Goal: Transaction & Acquisition: Purchase product/service

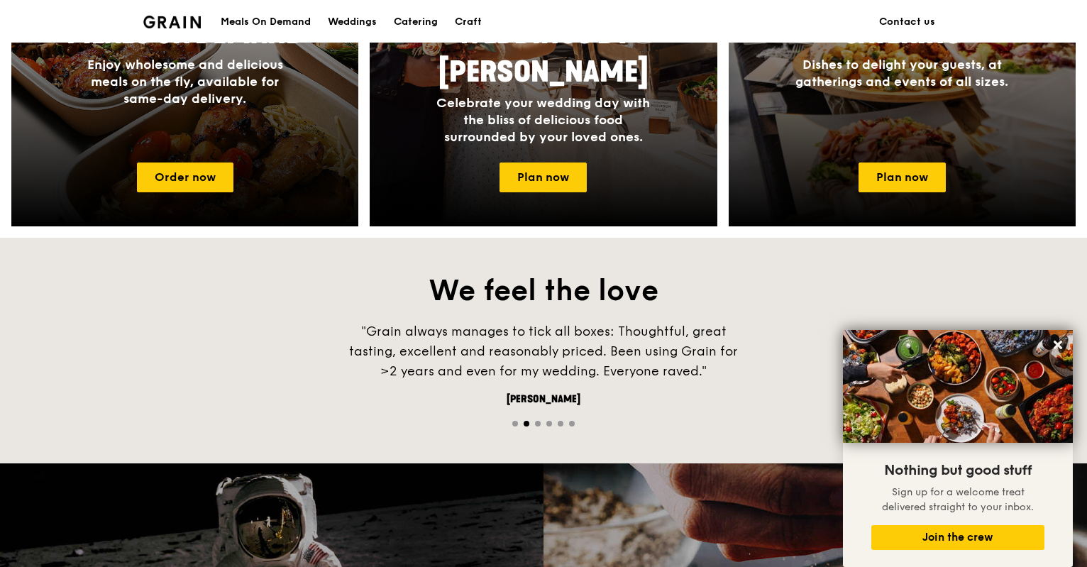
scroll to position [669, 0]
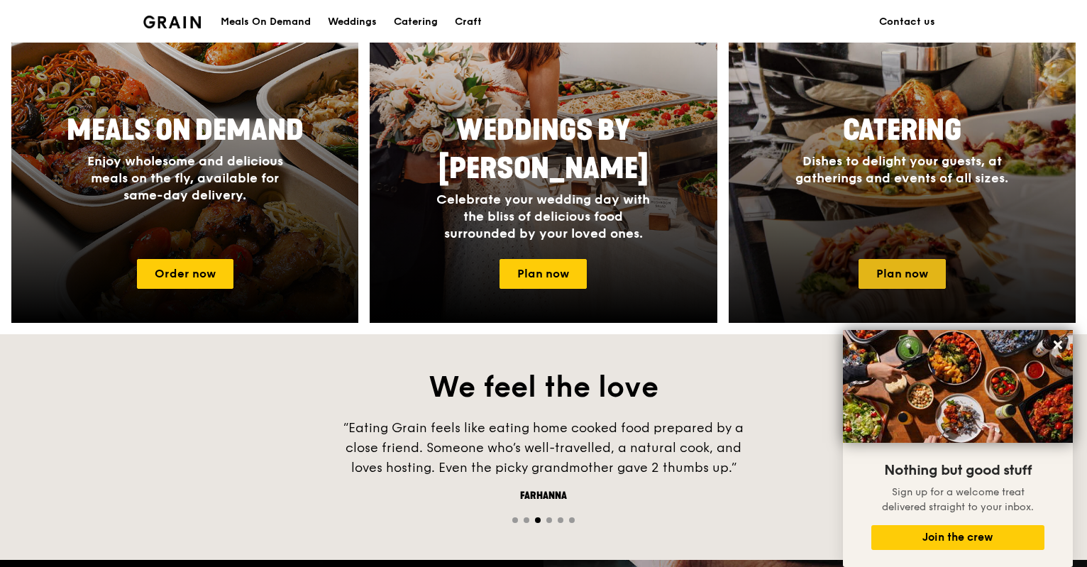
click at [872, 283] on link "Plan now" at bounding box center [901, 274] width 87 height 30
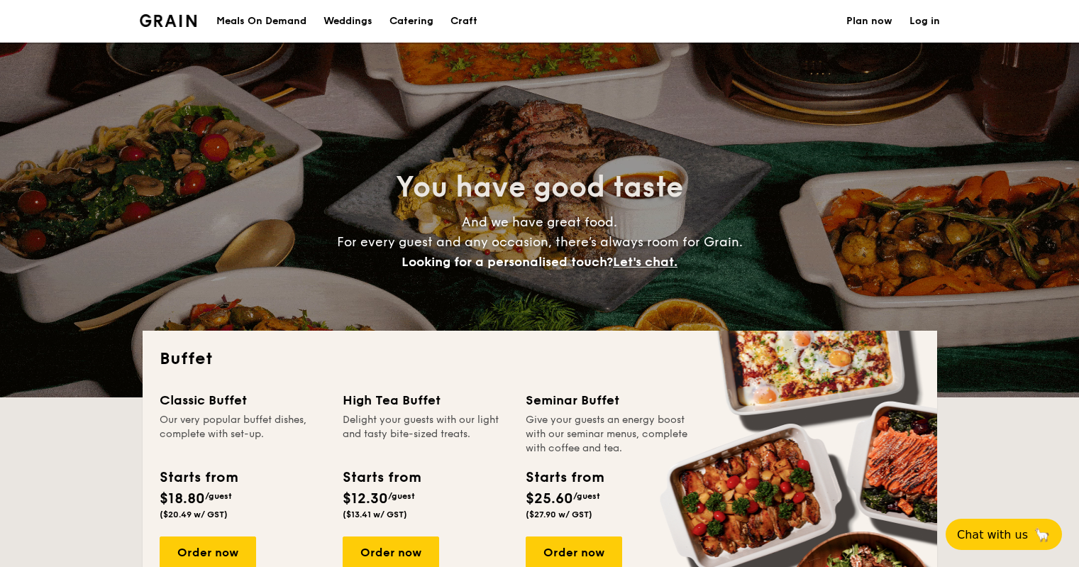
select select
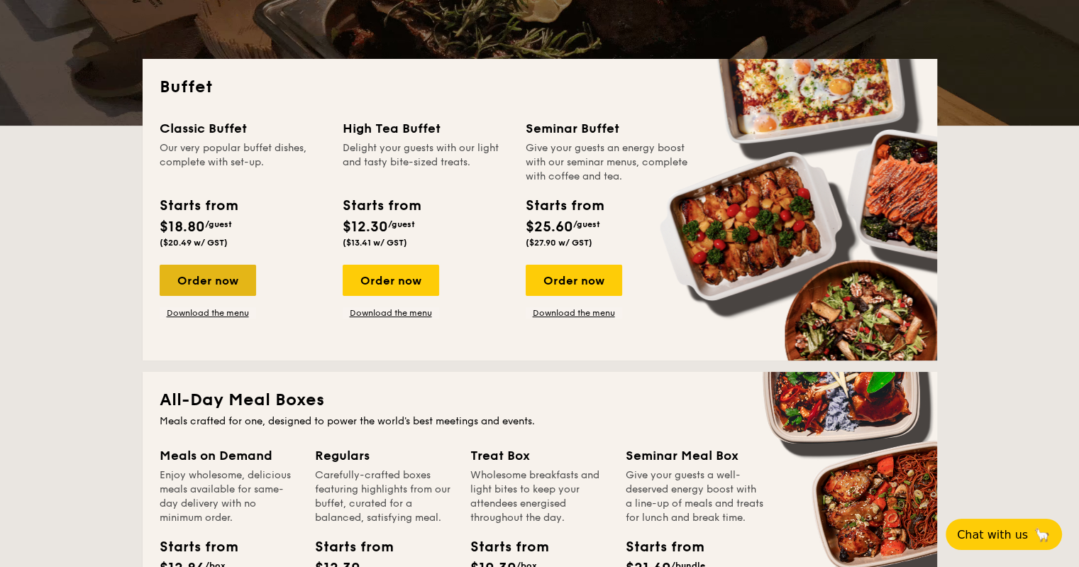
click at [201, 274] on div "Order now" at bounding box center [208, 280] width 96 height 31
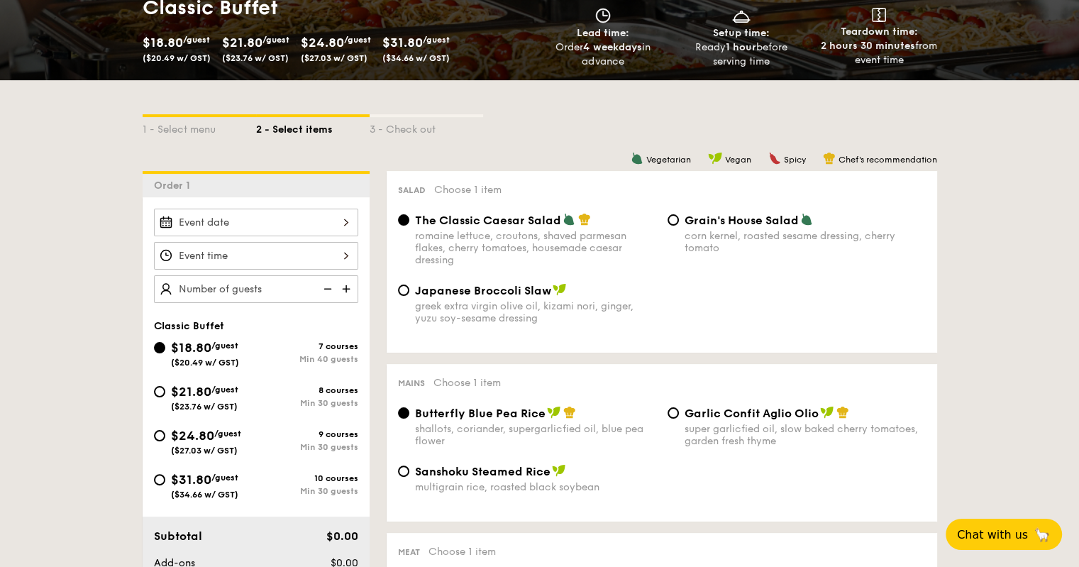
scroll to position [234, 0]
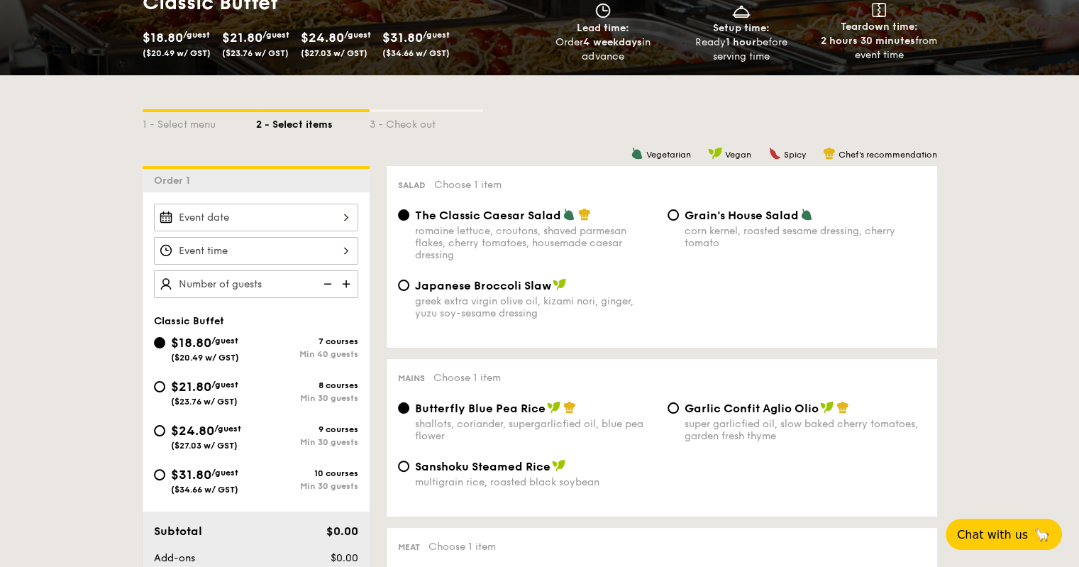
click at [223, 388] on div "$21.80 /guest ($23.76 w/ GST)" at bounding box center [204, 392] width 67 height 30
click at [165, 388] on input "$21.80 /guest ($23.76 w/ GST) 8 courses Min 30 guests" at bounding box center [159, 386] width 11 height 11
radio input "true"
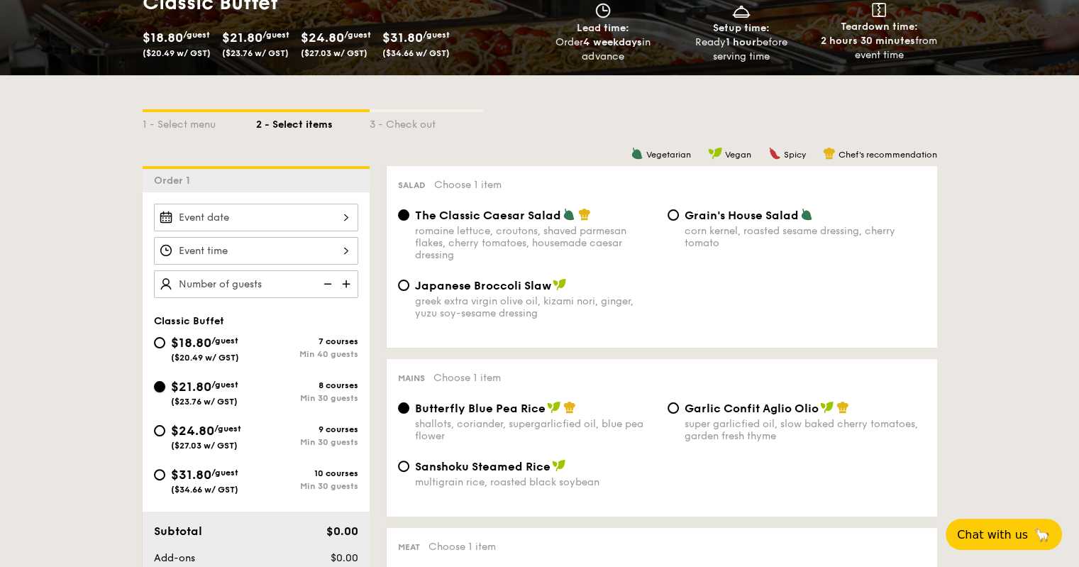
radio input "true"
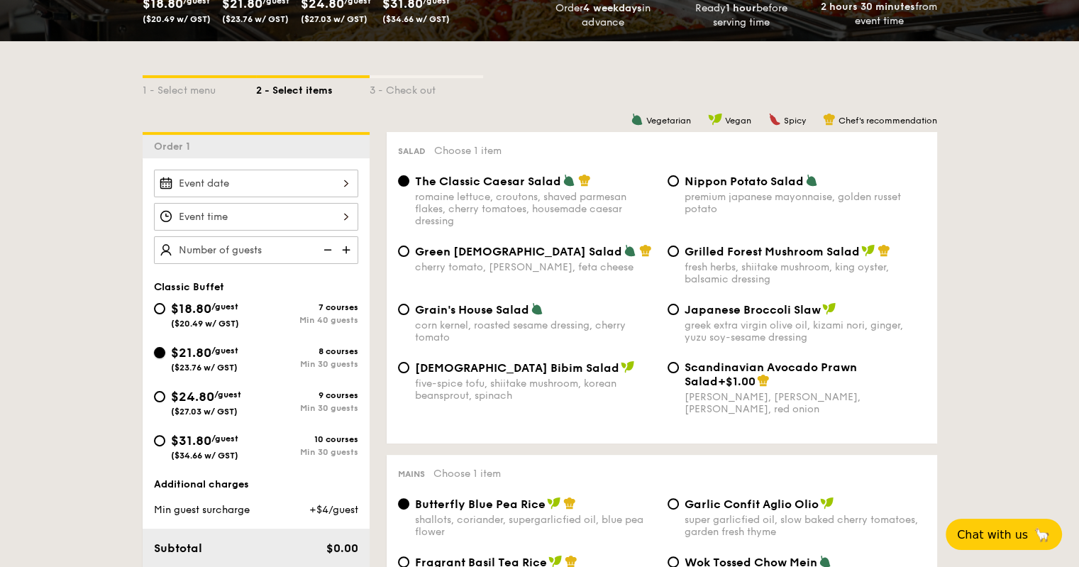
scroll to position [269, 0]
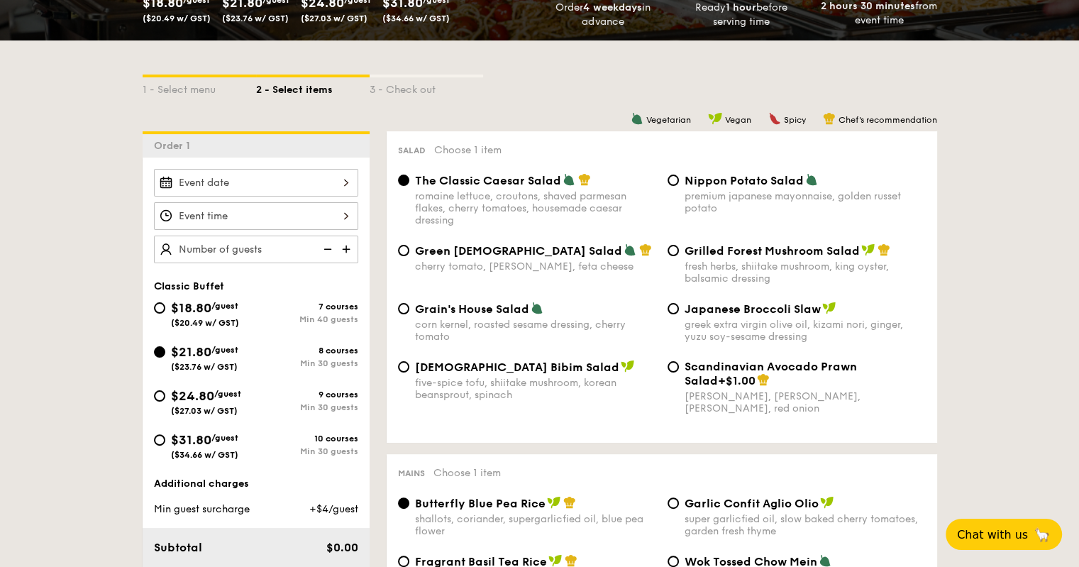
click at [211, 379] on div "$21.80 /guest ($23.76 w/ GST) 8 courses Min 30 guests" at bounding box center [256, 361] width 216 height 38
click at [211, 394] on span "$24.80" at bounding box center [192, 396] width 43 height 16
click at [165, 394] on input "$24.80 /guest ($27.03 w/ GST) 9 courses Min 30 guests" at bounding box center [159, 395] width 11 height 11
radio input "true"
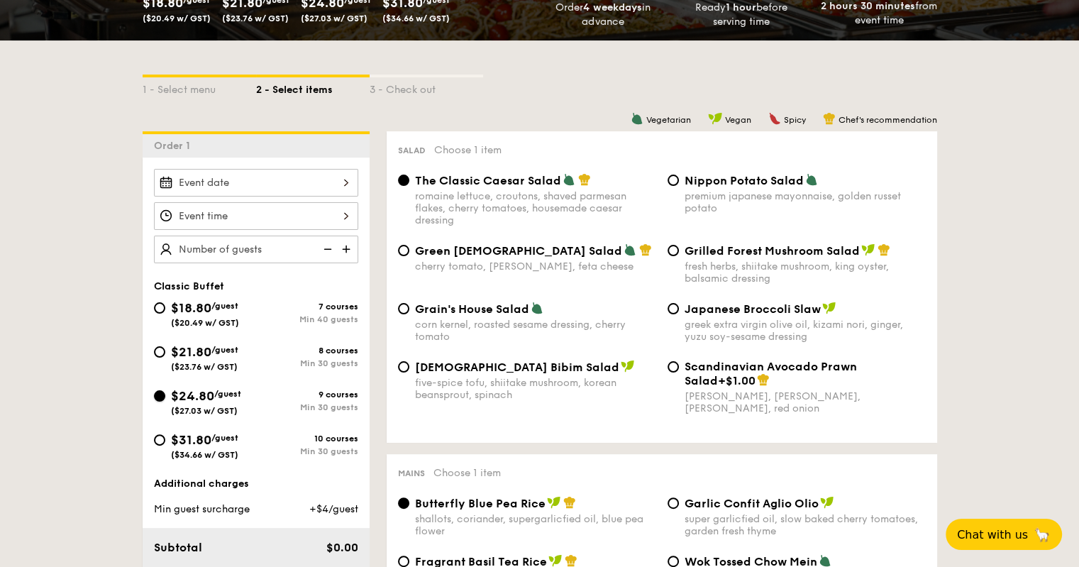
radio input "true"
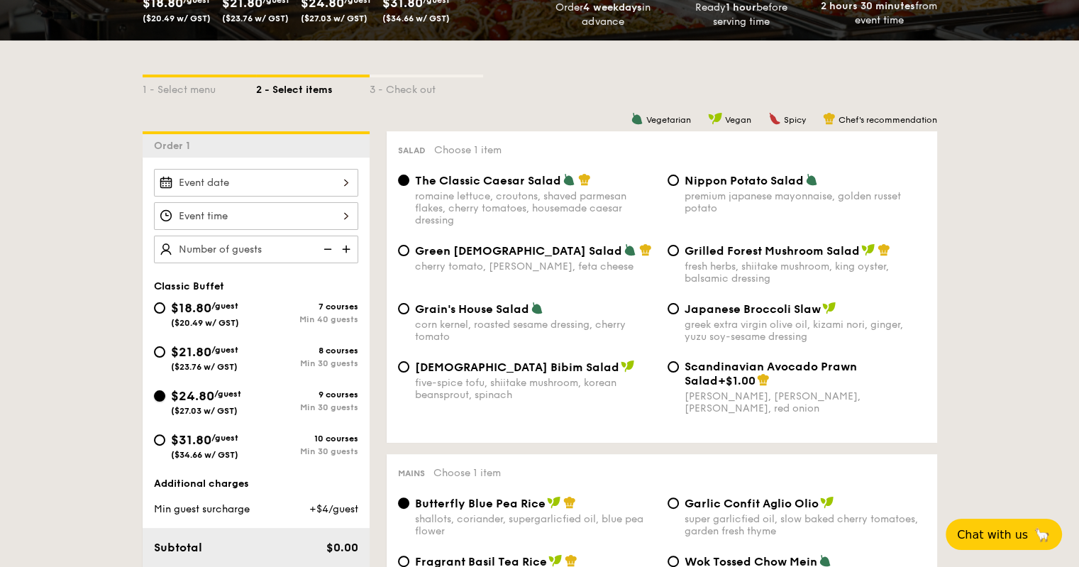
radio input "true"
type input "80 guests"
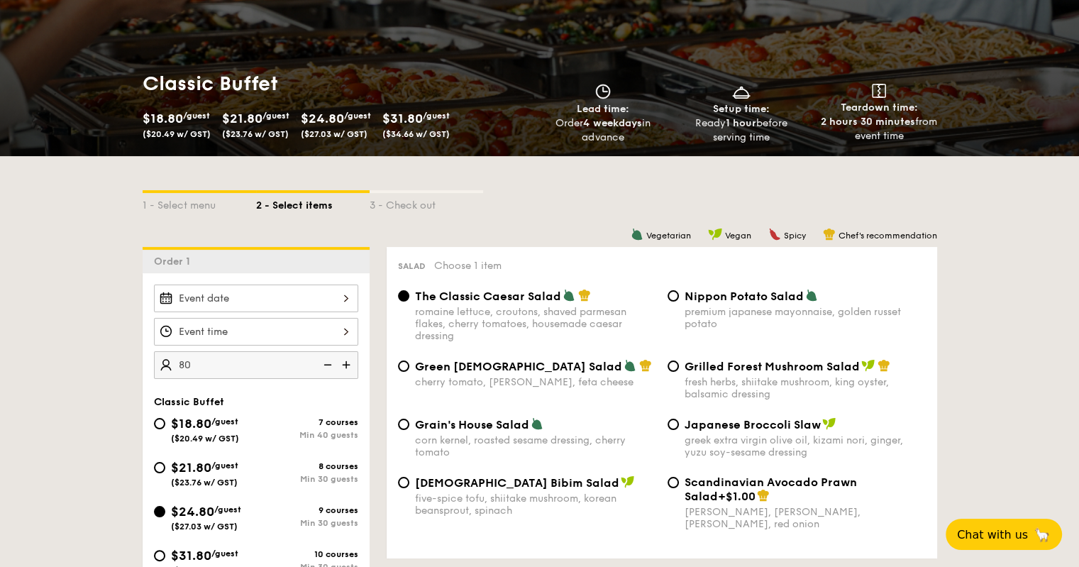
scroll to position [349, 0]
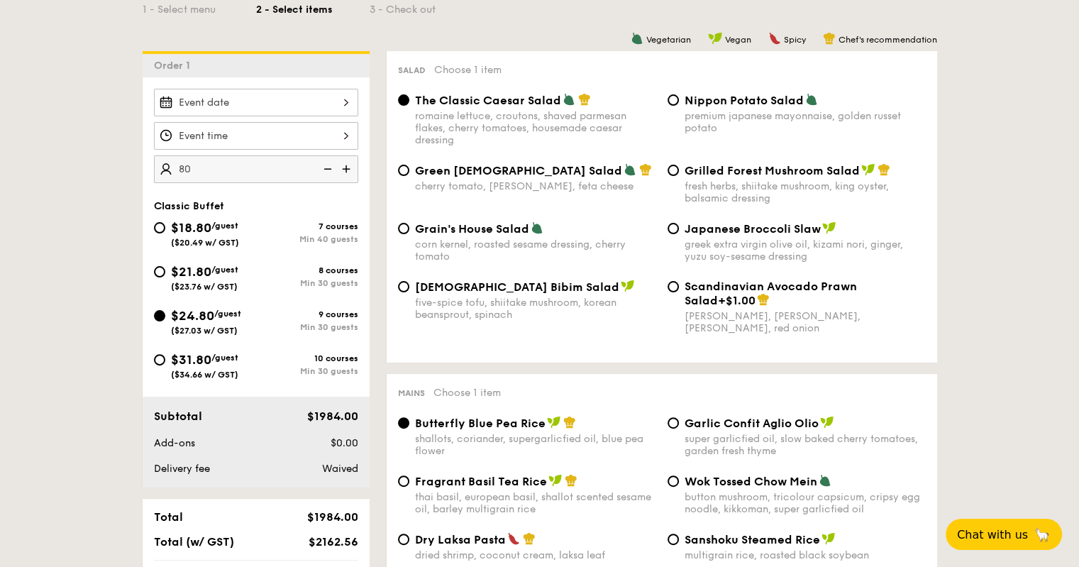
click at [207, 367] on div "$31.80 /guest ($34.66 w/ GST)" at bounding box center [204, 365] width 67 height 30
click at [165, 365] on input "$31.80 /guest ($34.66 w/ GST) 10 courses Min 30 guests" at bounding box center [159, 359] width 11 height 11
radio input "true"
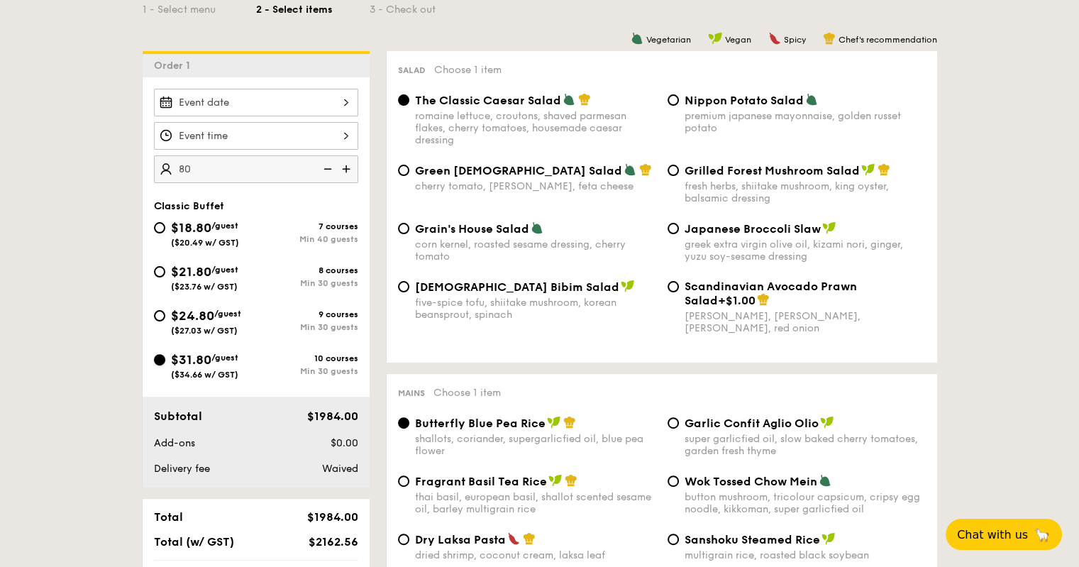
radio input "true"
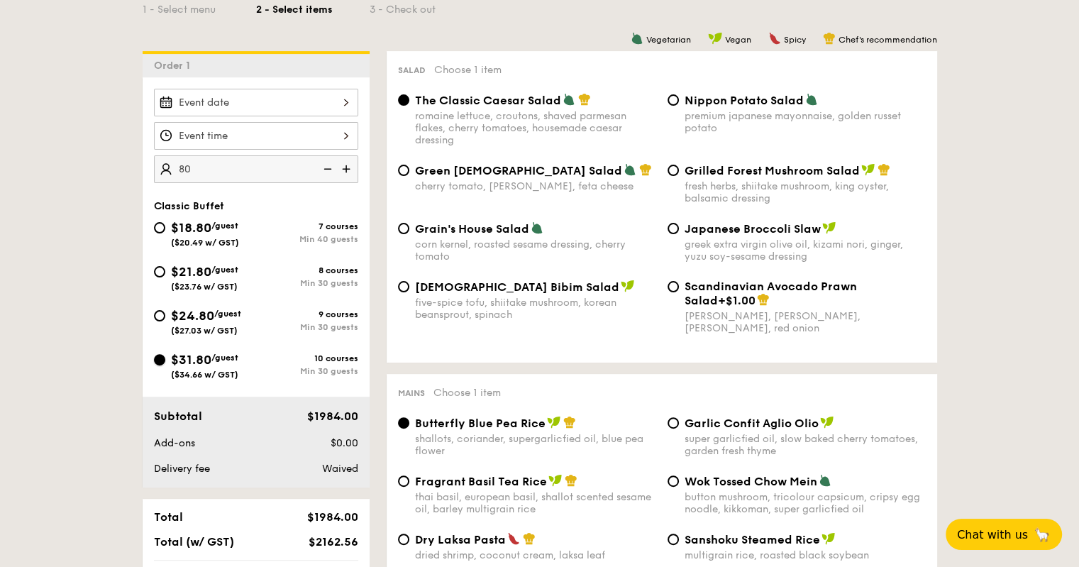
radio input "true"
click at [201, 319] on span "$24.80" at bounding box center [192, 316] width 43 height 16
click at [165, 319] on input "$24.80 /guest ($27.03 w/ GST) 9 courses Min 30 guests" at bounding box center [159, 315] width 11 height 11
radio input "true"
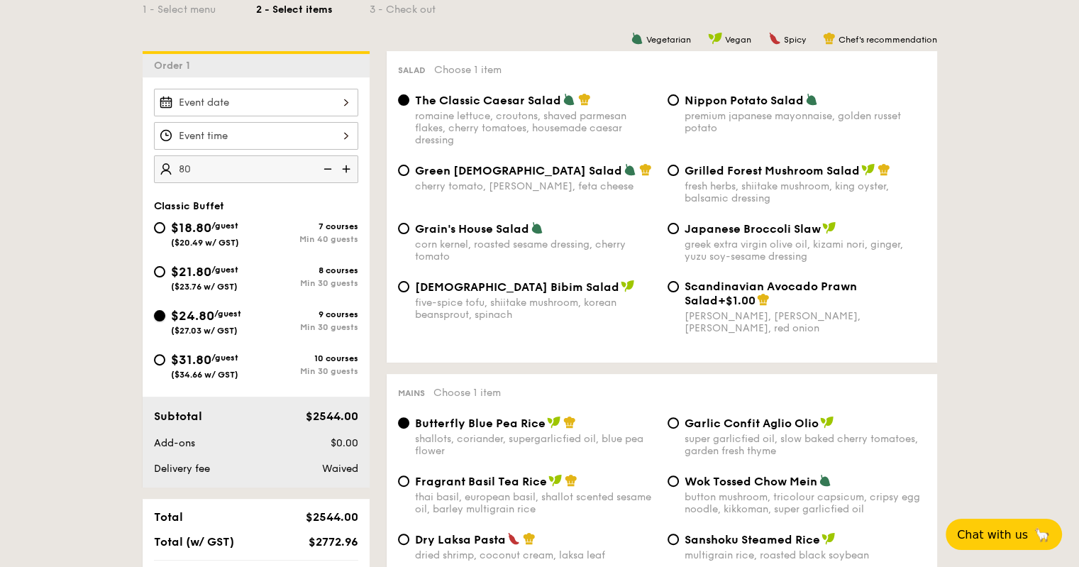
radio input "true"
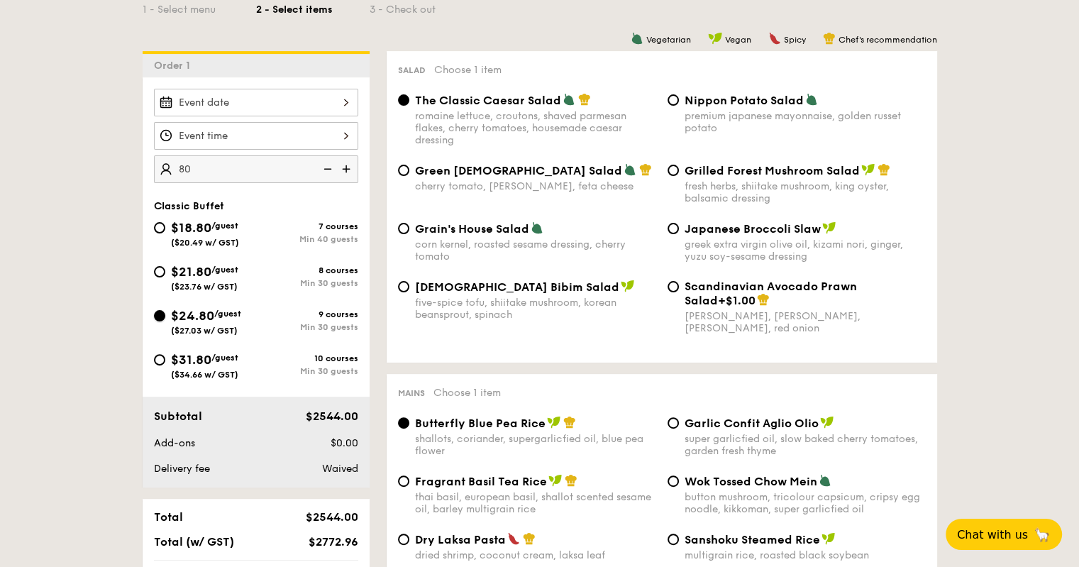
radio input "true"
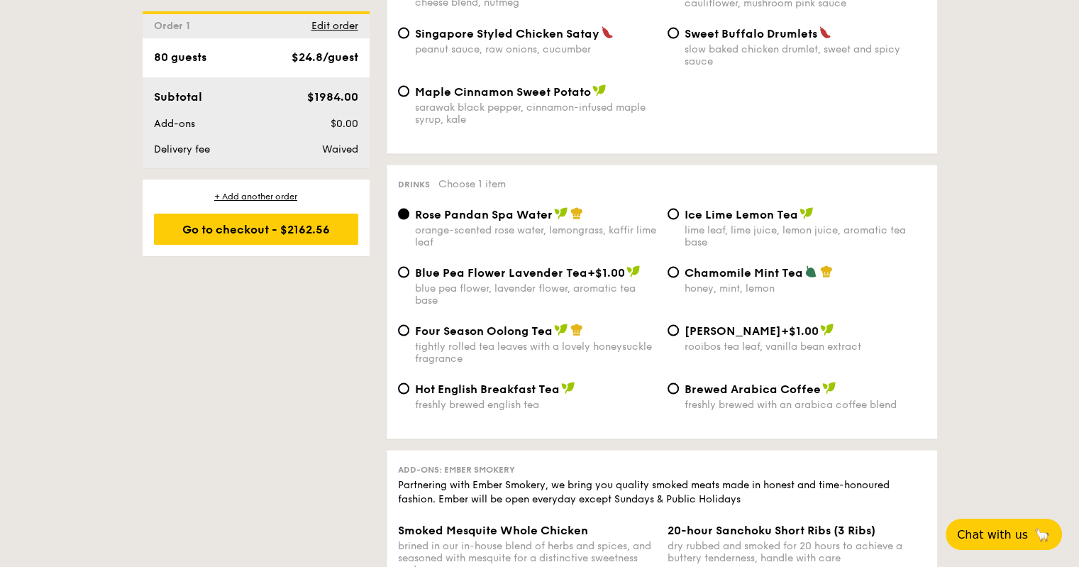
scroll to position [3020, 0]
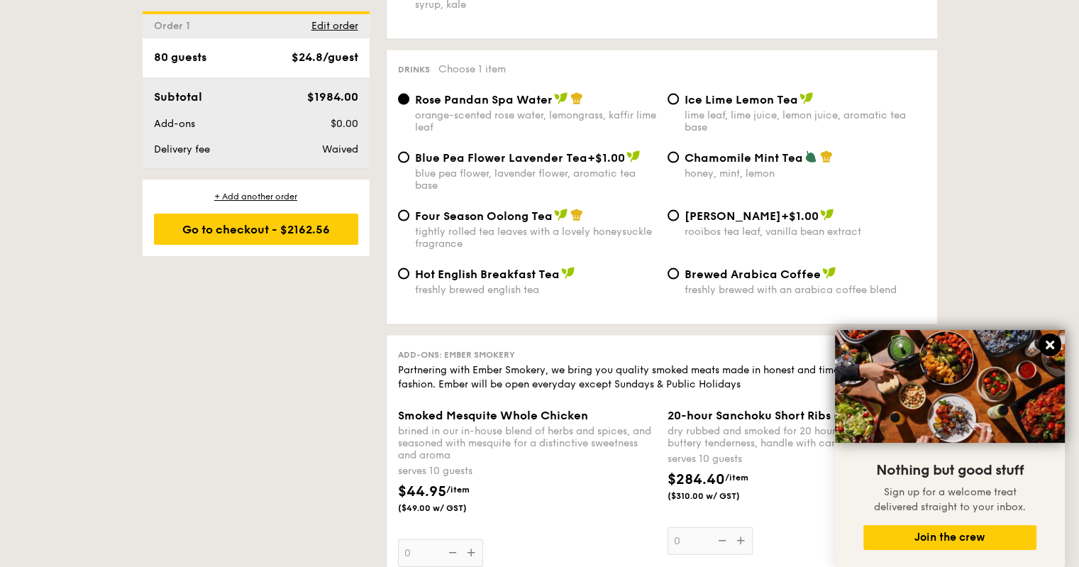
click at [1051, 352] on button at bounding box center [1049, 344] width 23 height 23
